Goal: Task Accomplishment & Management: Manage account settings

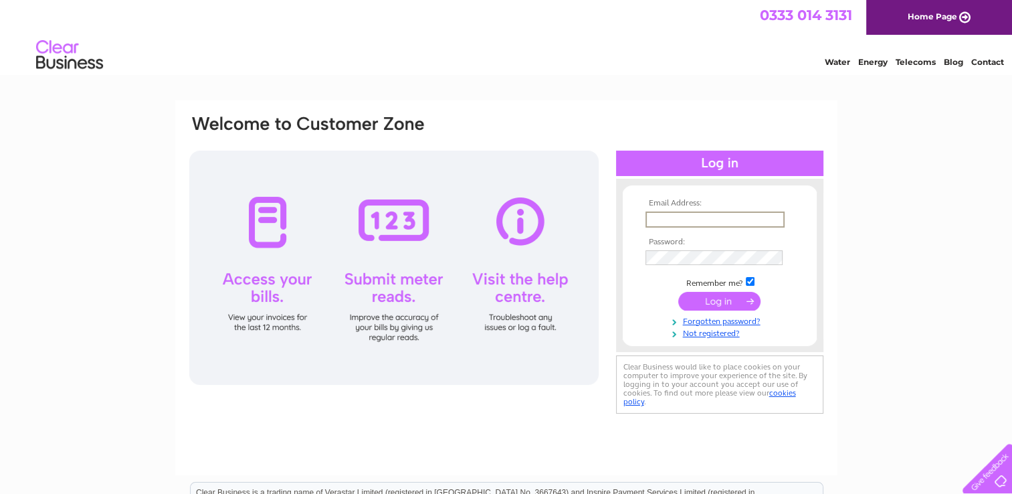
click at [655, 221] on input "text" at bounding box center [714, 219] width 139 height 16
type input "[EMAIL_ADDRESS][DOMAIN_NAME]"
click at [724, 298] on input "submit" at bounding box center [719, 299] width 82 height 19
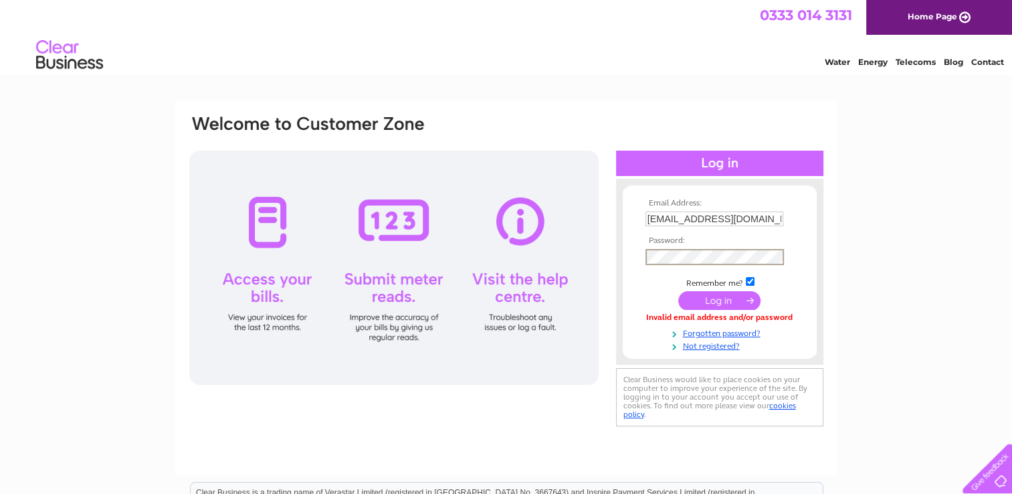
click at [721, 297] on input "submit" at bounding box center [719, 300] width 82 height 19
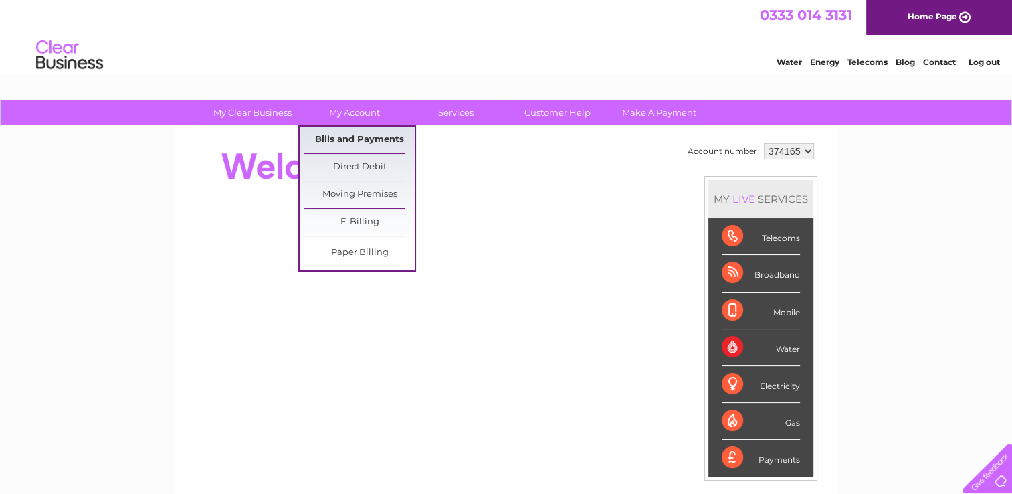
click at [375, 137] on link "Bills and Payments" at bounding box center [359, 139] width 110 height 27
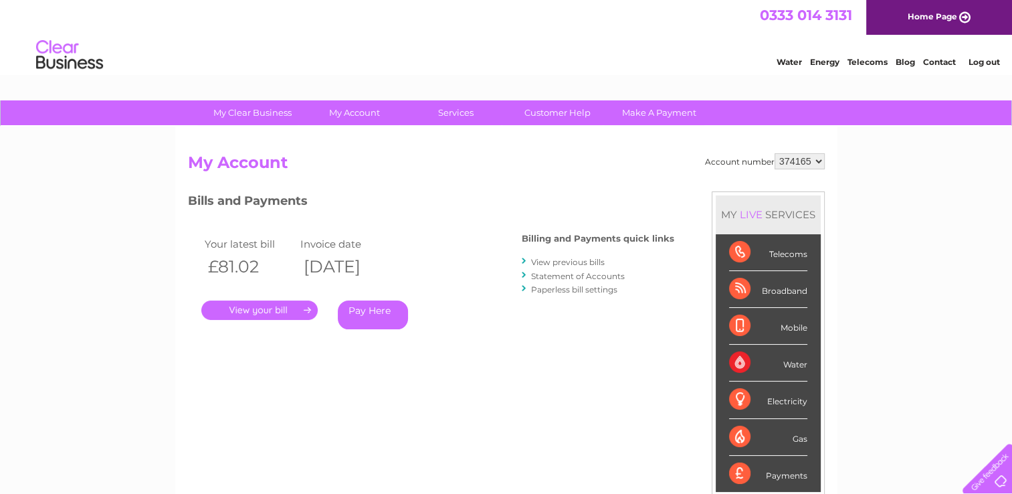
click at [260, 306] on link "." at bounding box center [259, 309] width 116 height 19
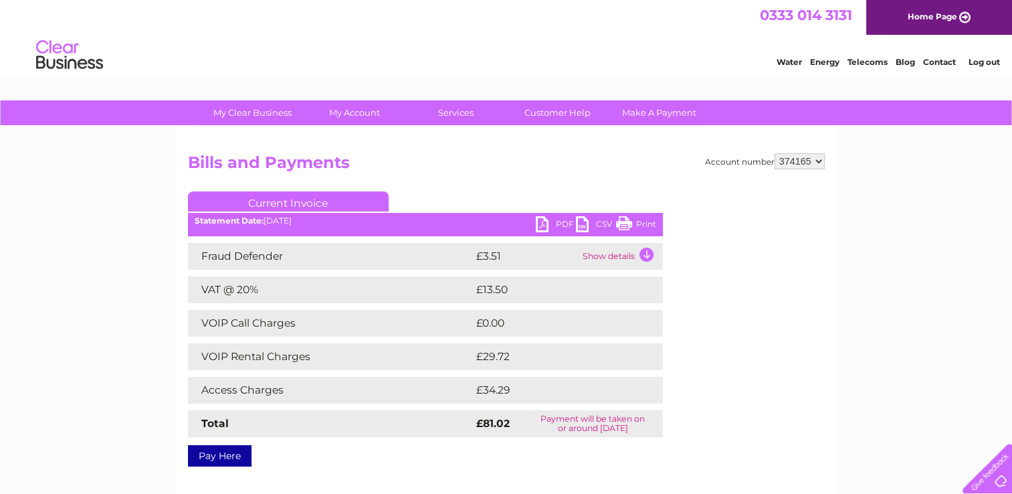
click at [539, 222] on link "PDF" at bounding box center [556, 225] width 40 height 19
click at [981, 63] on link "Log out" at bounding box center [983, 62] width 31 height 10
